Goal: Task Accomplishment & Management: Use online tool/utility

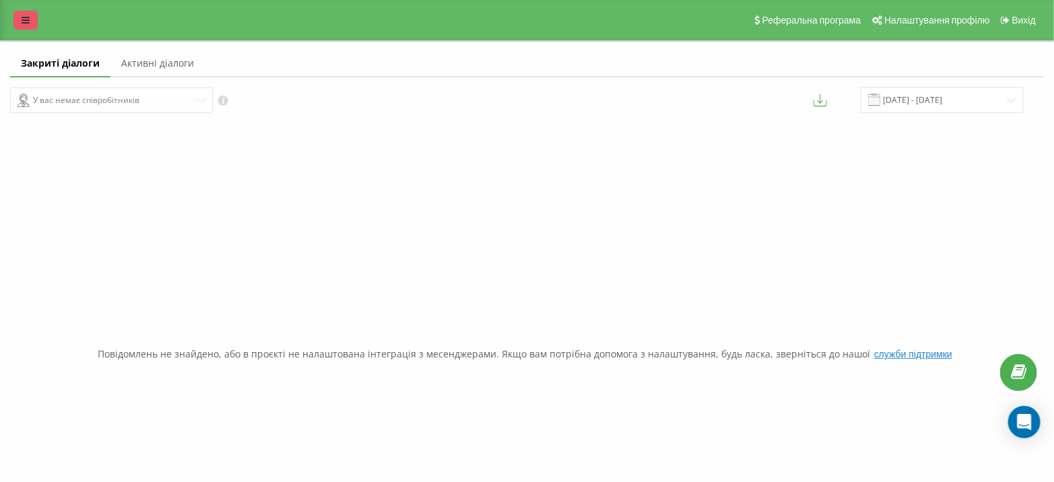
click at [27, 15] on icon at bounding box center [26, 19] width 8 height 9
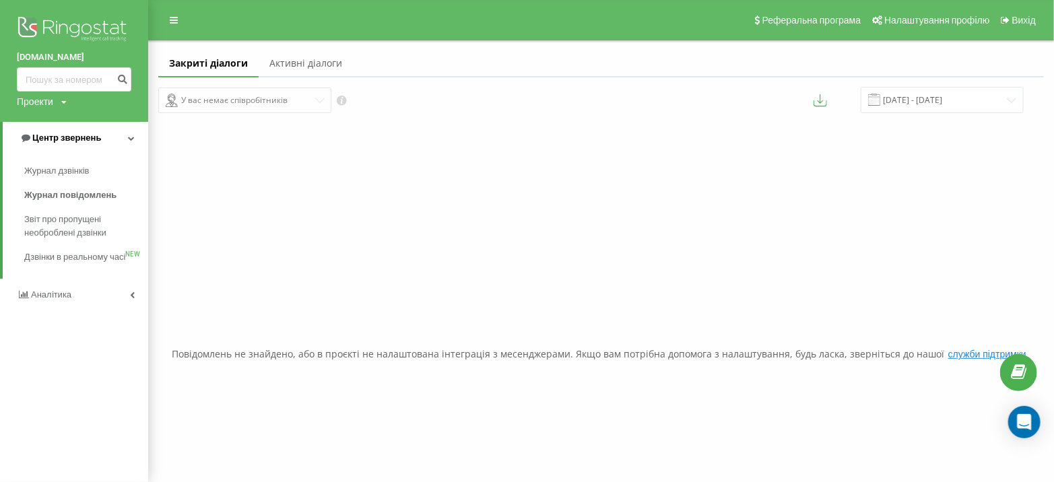
click at [65, 139] on span "Центр звернень" at bounding box center [66, 138] width 69 height 10
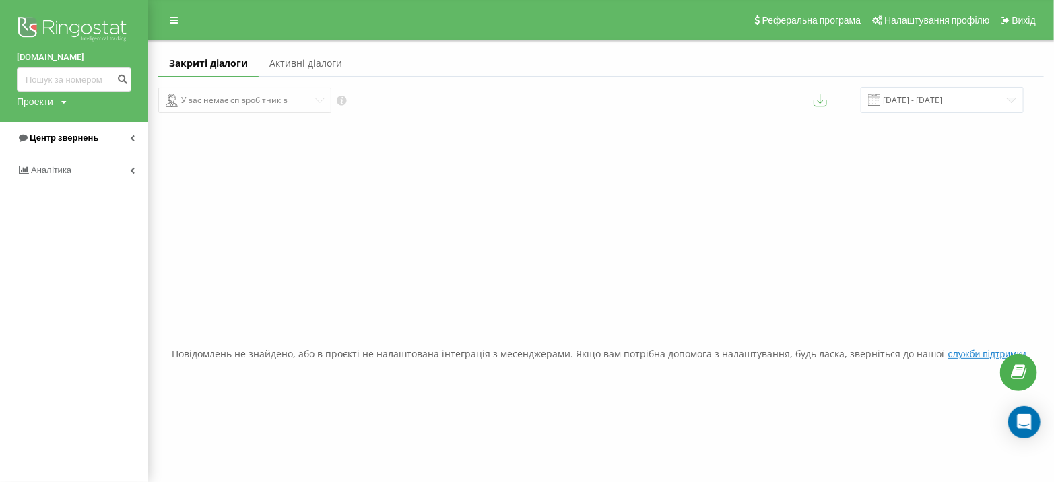
click at [65, 139] on span "Центр звернень" at bounding box center [64, 138] width 69 height 10
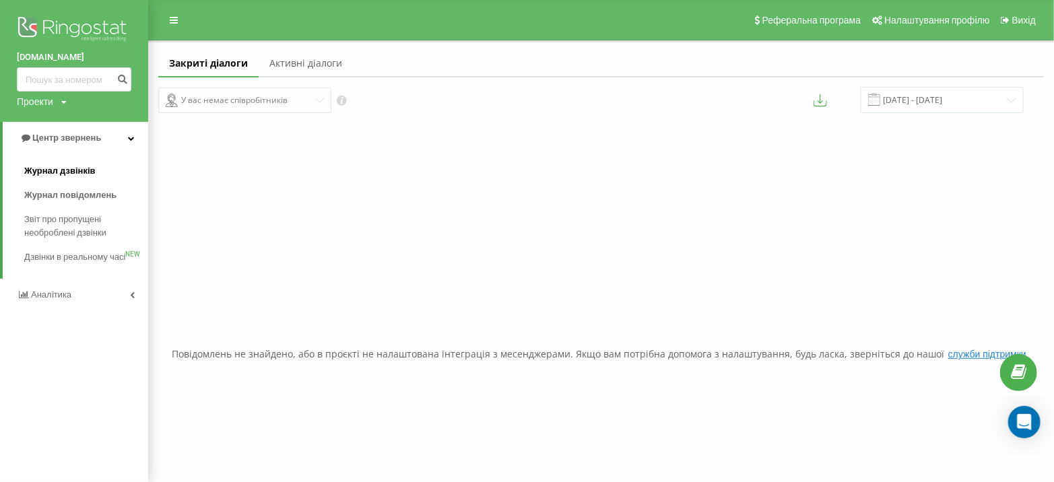
click at [75, 174] on span "Журнал дзвінків" at bounding box center [59, 170] width 71 height 13
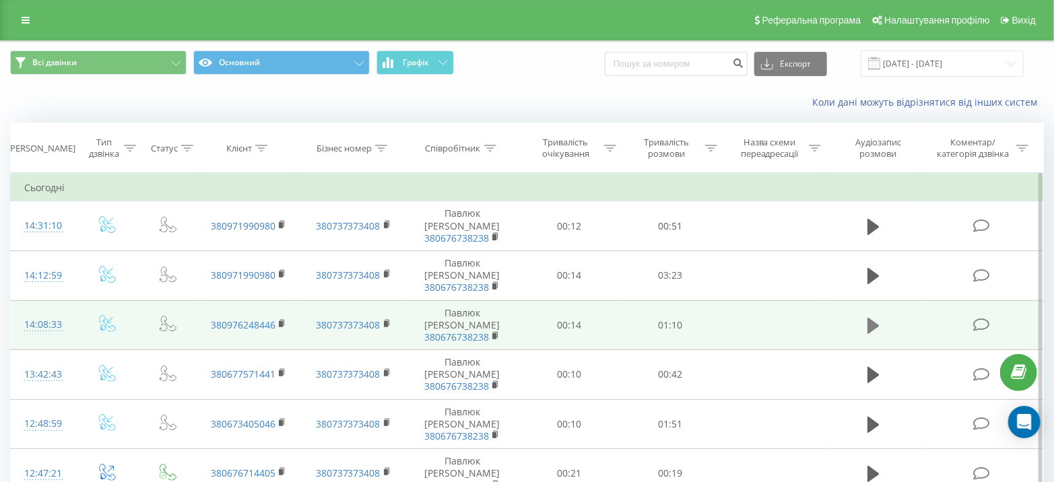
click at [876, 318] on icon at bounding box center [873, 326] width 12 height 16
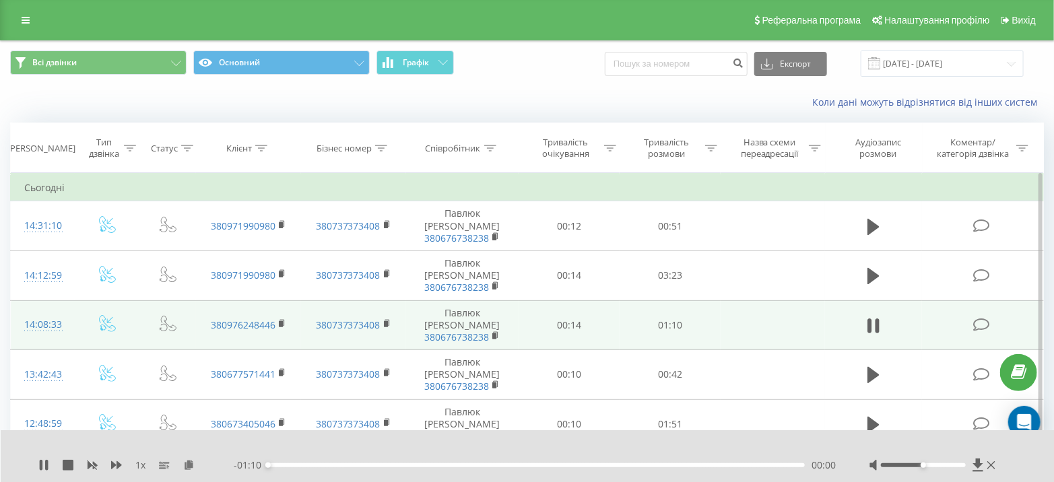
click at [312, 464] on div "00:00" at bounding box center [536, 465] width 537 height 4
click at [371, 465] on div "00:13" at bounding box center [536, 465] width 537 height 4
click at [440, 465] on div "00:14" at bounding box center [536, 465] width 537 height 4
click at [46, 462] on icon at bounding box center [46, 465] width 3 height 11
click at [27, 21] on icon at bounding box center [26, 19] width 8 height 9
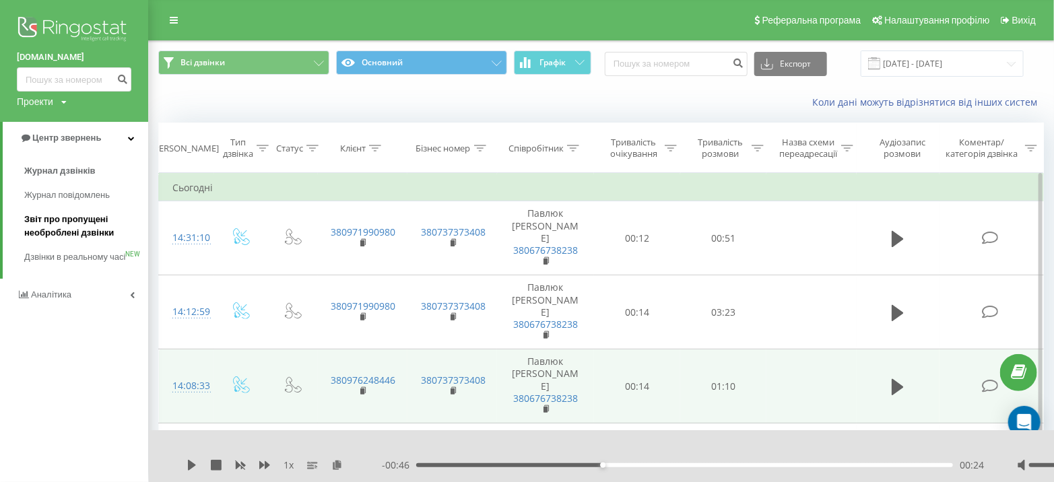
click at [75, 219] on span "Звіт про пропущені необроблені дзвінки" at bounding box center [82, 226] width 117 height 27
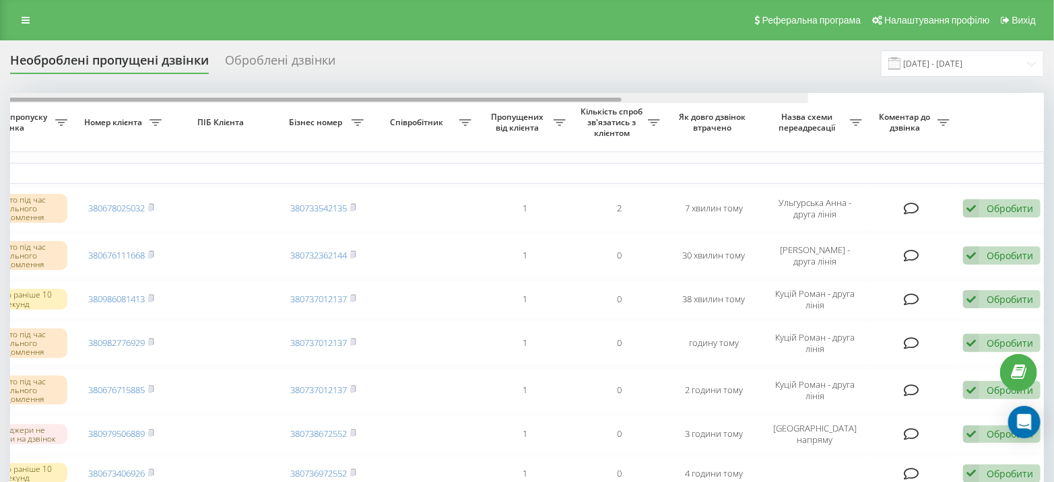
scroll to position [0, 312]
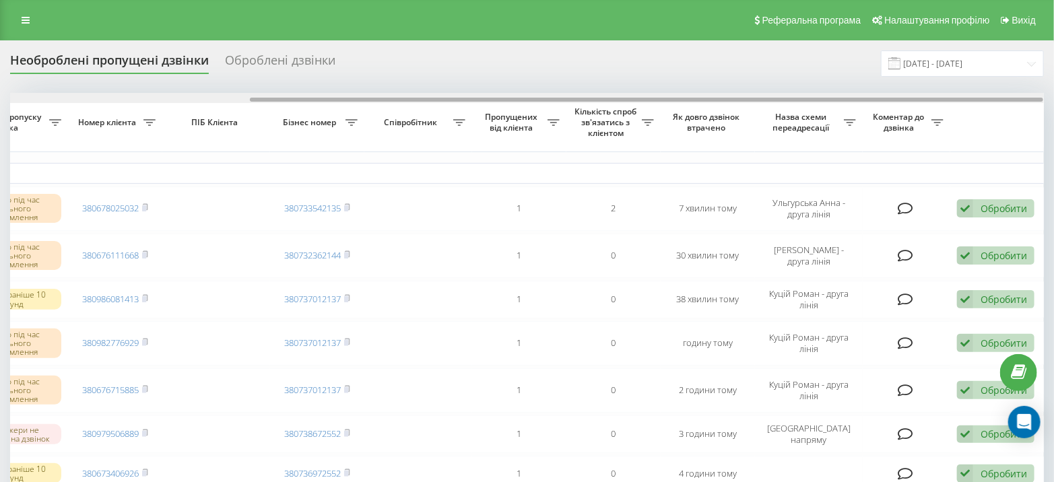
drag, startPoint x: 409, startPoint y: 100, endPoint x: 966, endPoint y: 99, distance: 556.3
click at [966, 99] on div at bounding box center [646, 100] width 793 height 4
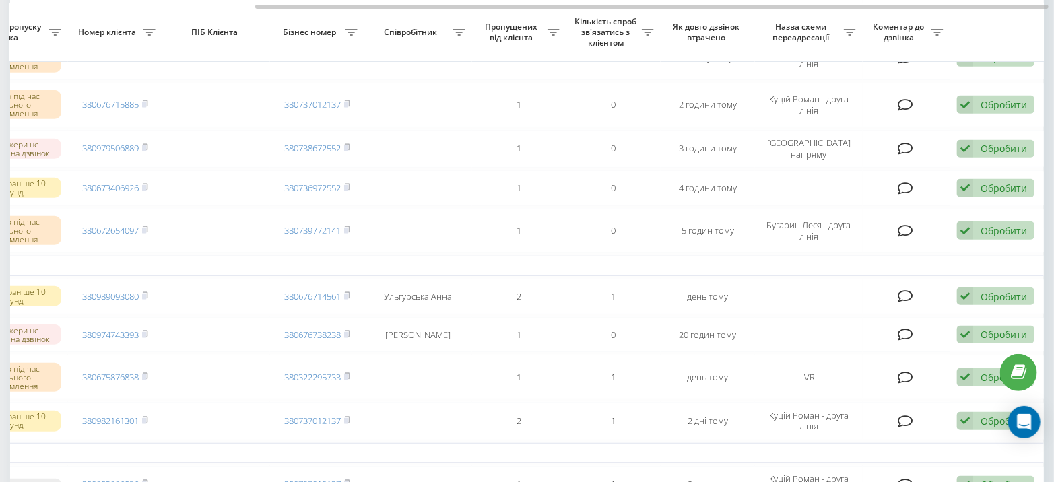
scroll to position [306, 0]
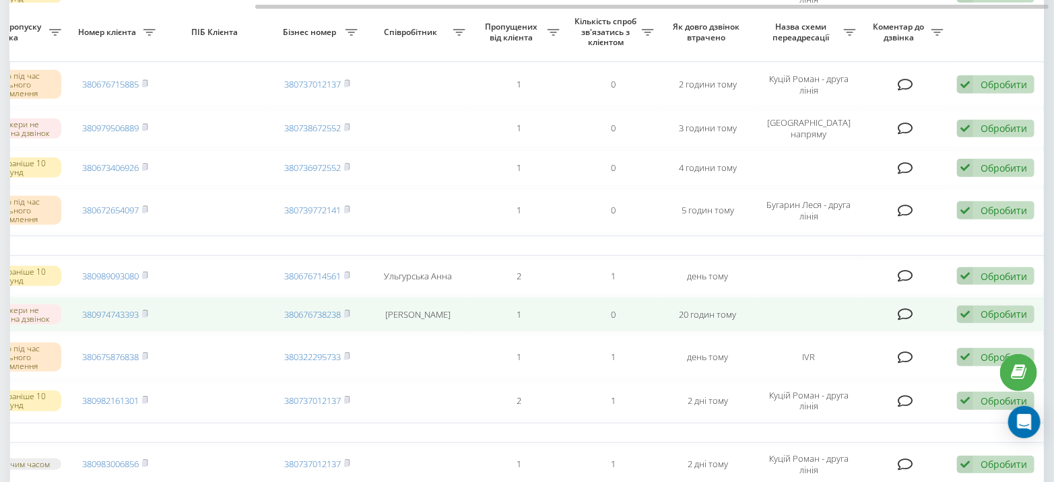
click at [981, 310] on div "Обробити" at bounding box center [1004, 314] width 46 height 13
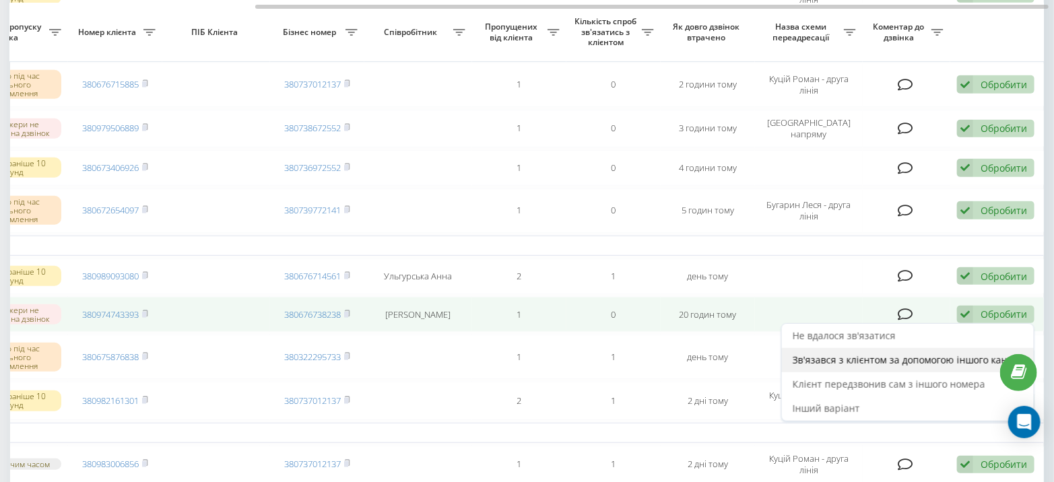
click at [913, 356] on span "Зв'язався з клієнтом за допомогою іншого каналу" at bounding box center [908, 360] width 230 height 13
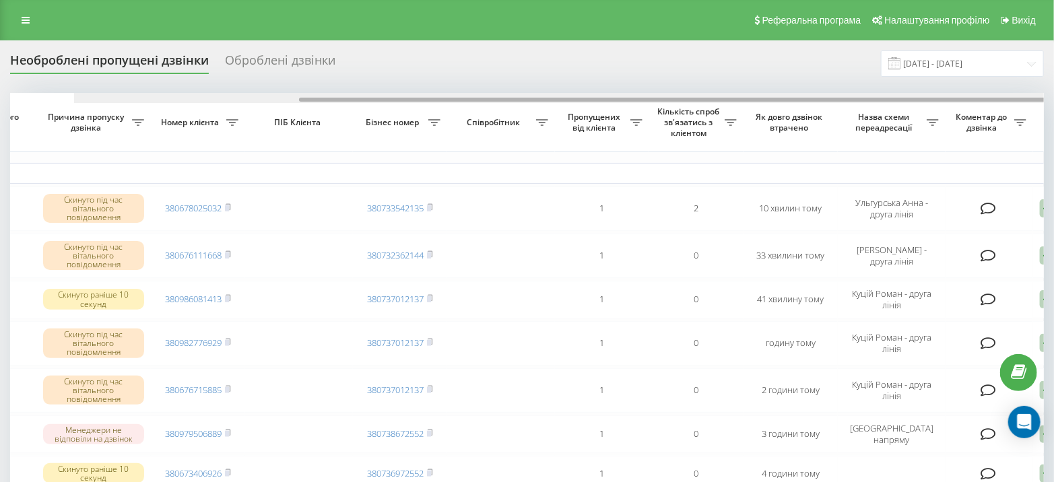
scroll to position [0, 312]
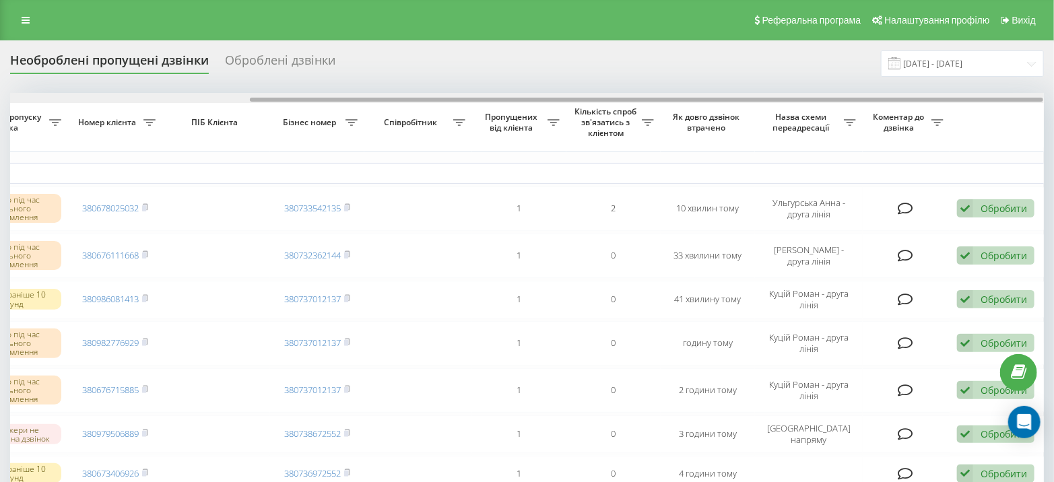
drag, startPoint x: 794, startPoint y: 98, endPoint x: 1063, endPoint y: 109, distance: 269.6
click at [1054, 109] on html "[DOMAIN_NAME] Проекти [DOMAIN_NAME] Центр звернень Журнал дзвінків Журнал повід…" at bounding box center [527, 241] width 1054 height 482
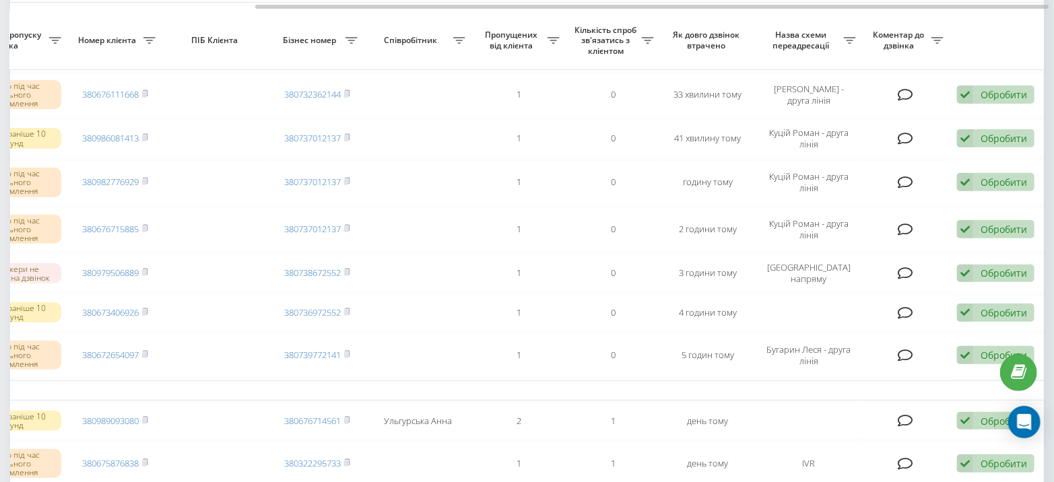
scroll to position [169, 0]
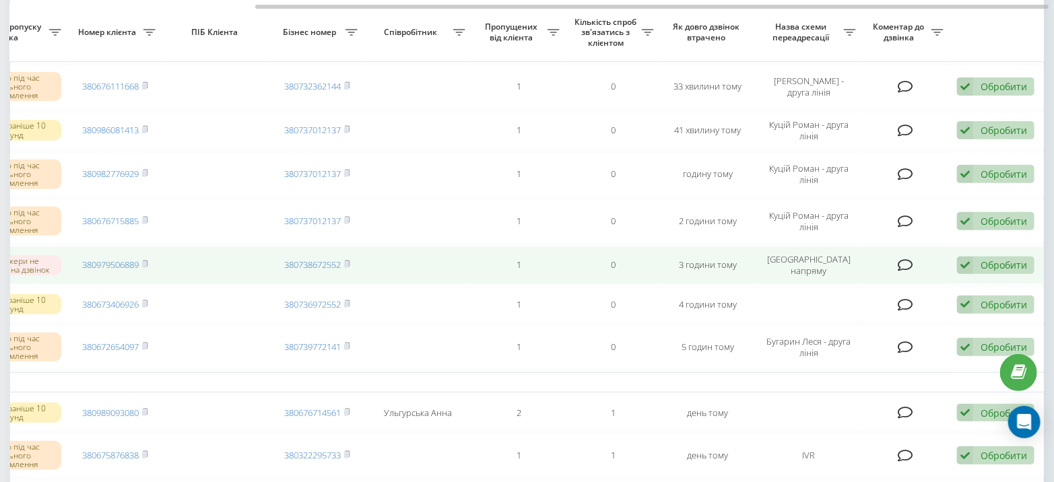
click at [970, 257] on icon at bounding box center [965, 266] width 16 height 18
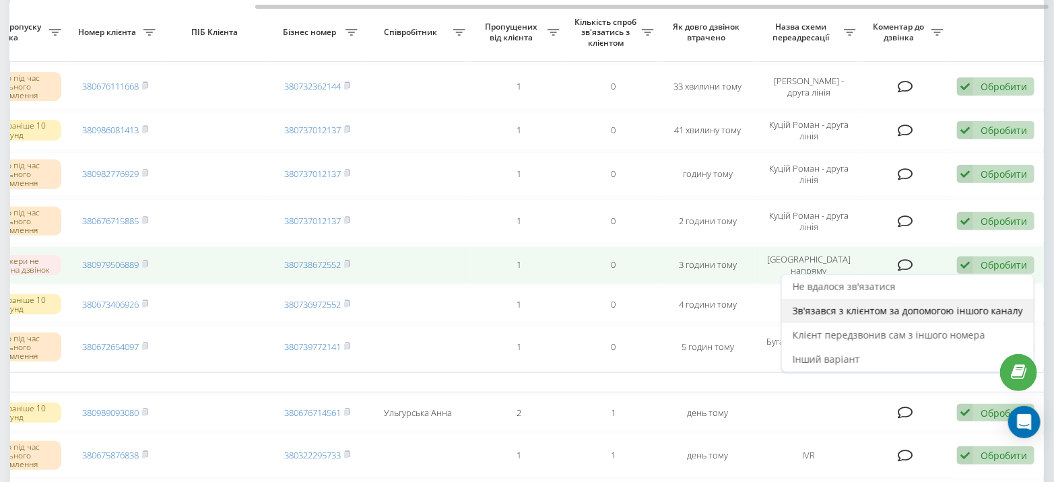
click at [904, 304] on span "Зв'язався з клієнтом за допомогою іншого каналу" at bounding box center [908, 310] width 230 height 13
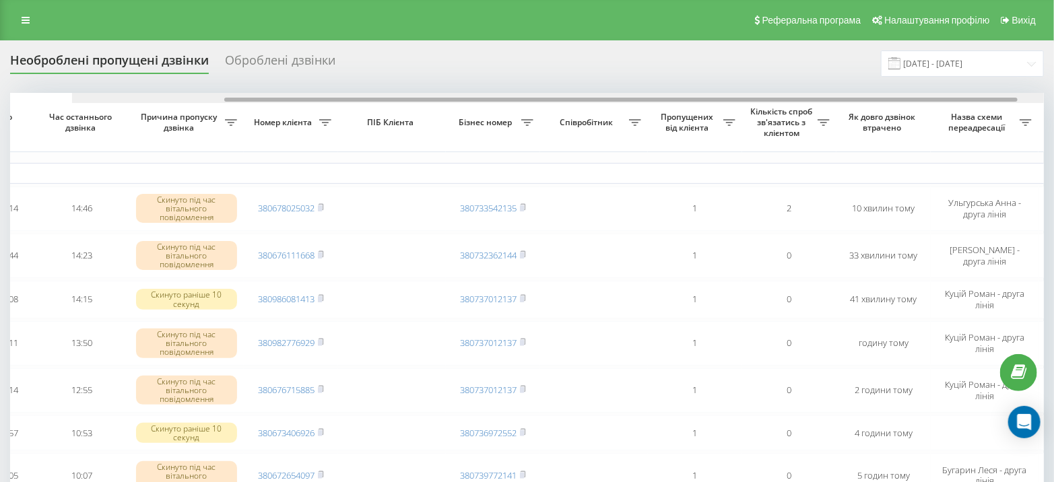
scroll to position [0, 312]
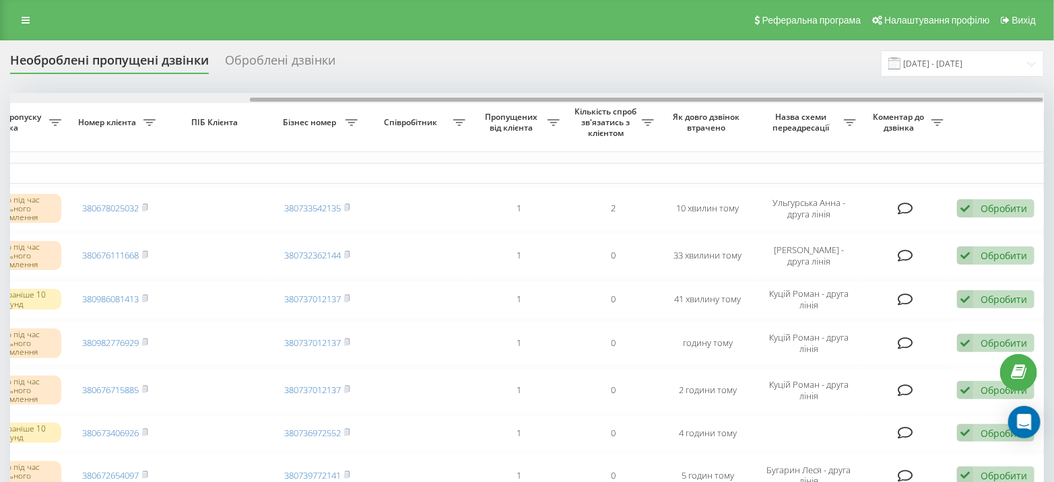
drag, startPoint x: 733, startPoint y: 101, endPoint x: 1063, endPoint y: 105, distance: 330.0
click at [1054, 105] on html "[DOMAIN_NAME] Проекти [DOMAIN_NAME] Центр звернень Журнал дзвінків Журнал повід…" at bounding box center [527, 241] width 1054 height 482
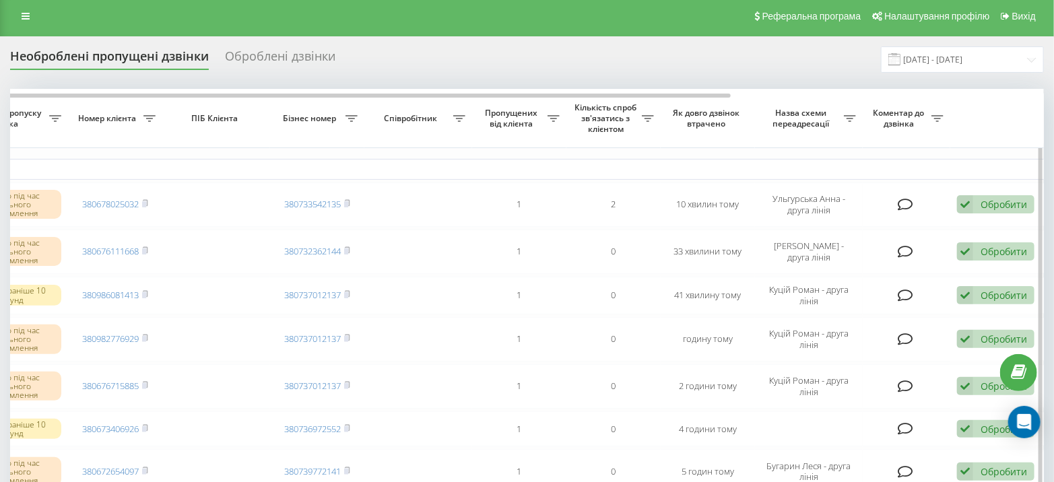
scroll to position [0, 0]
